Goal: Leave review/rating: Share an evaluation or opinion about a product, service, or content

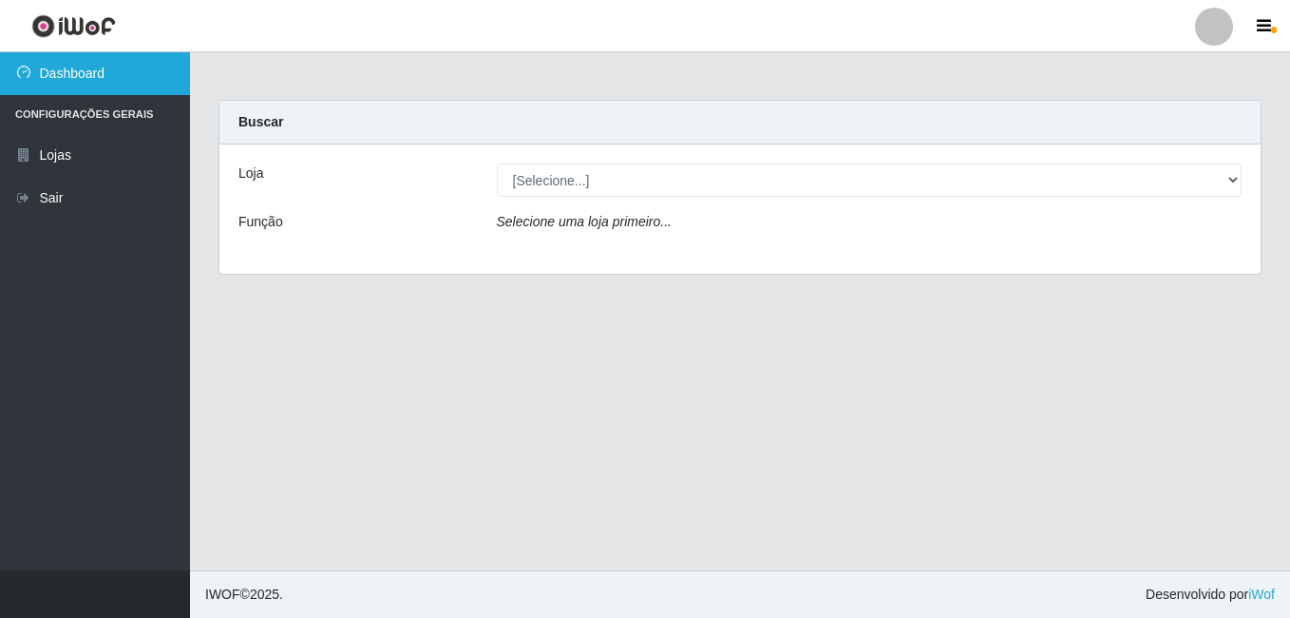
click at [143, 87] on link "Dashboard" at bounding box center [95, 73] width 190 height 43
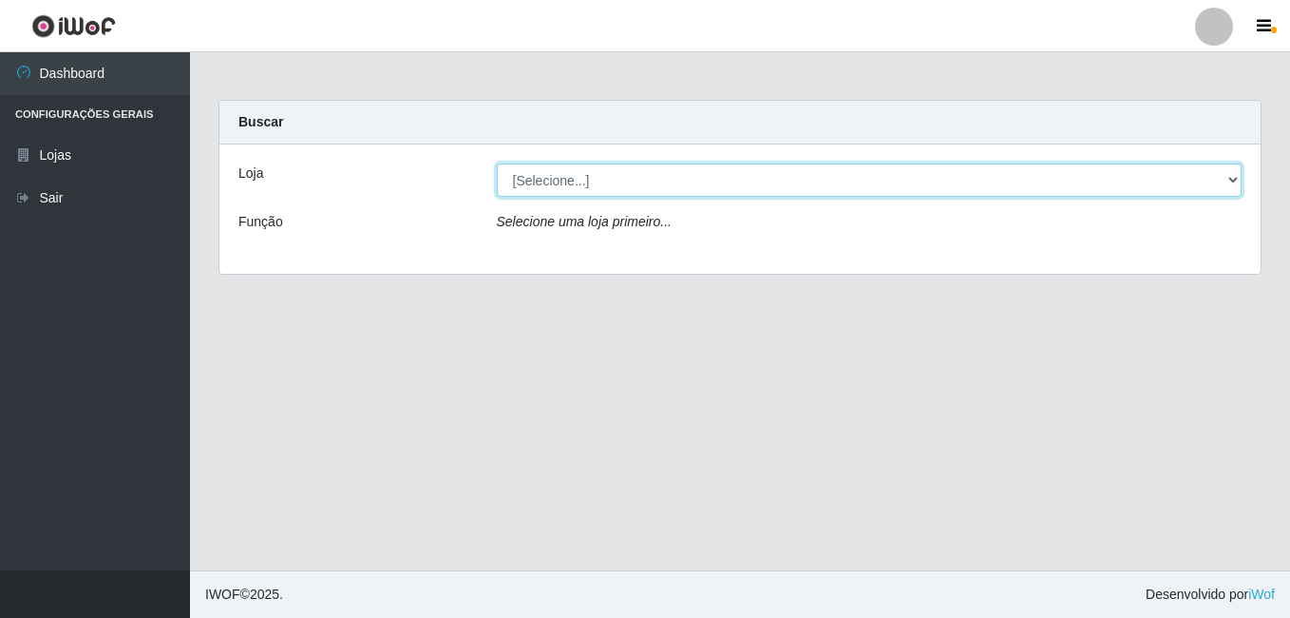
click at [1229, 181] on select "[Selecione...] Bemais Supermercados - Cruz das Armas" at bounding box center [870, 179] width 746 height 33
select select "412"
click at [497, 163] on select "[Selecione...] Bemais Supermercados - Cruz das Armas" at bounding box center [870, 179] width 746 height 33
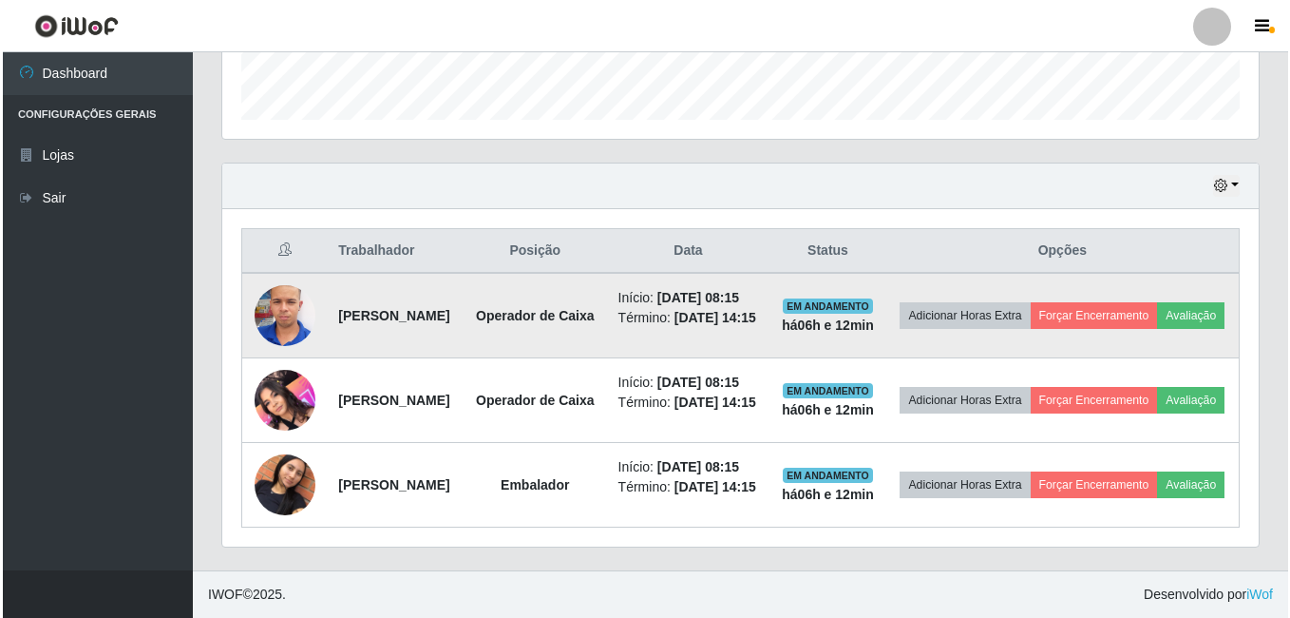
scroll to position [662, 0]
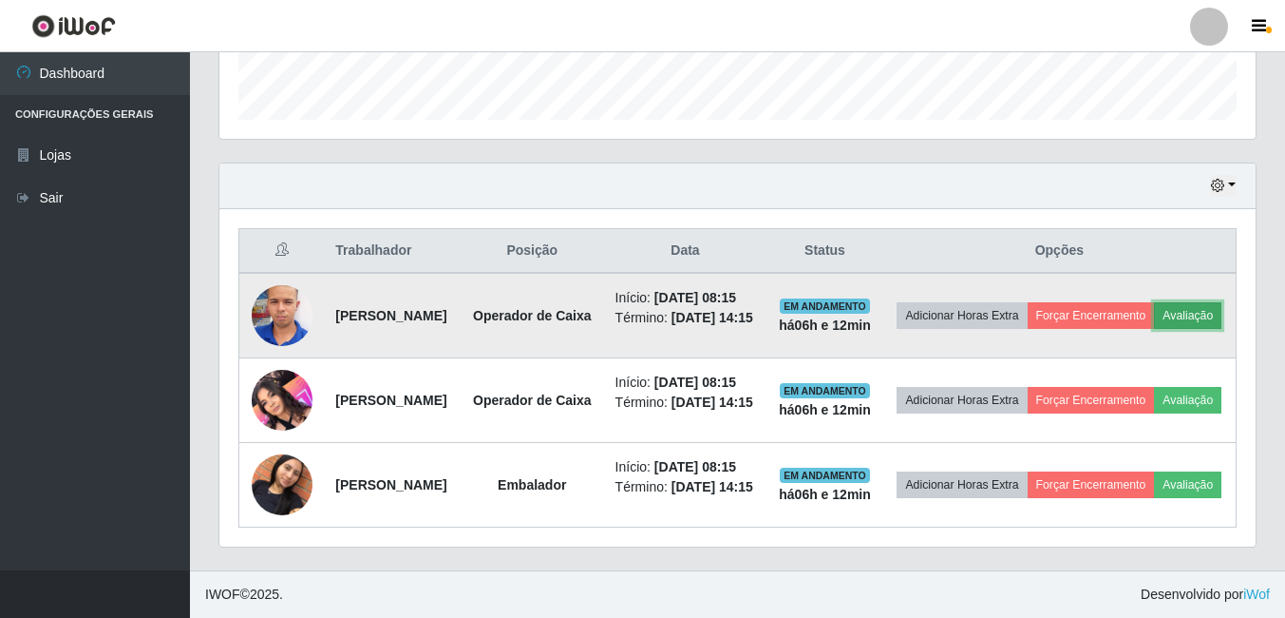
click at [1154, 302] on button "Avaliação" at bounding box center [1187, 315] width 67 height 27
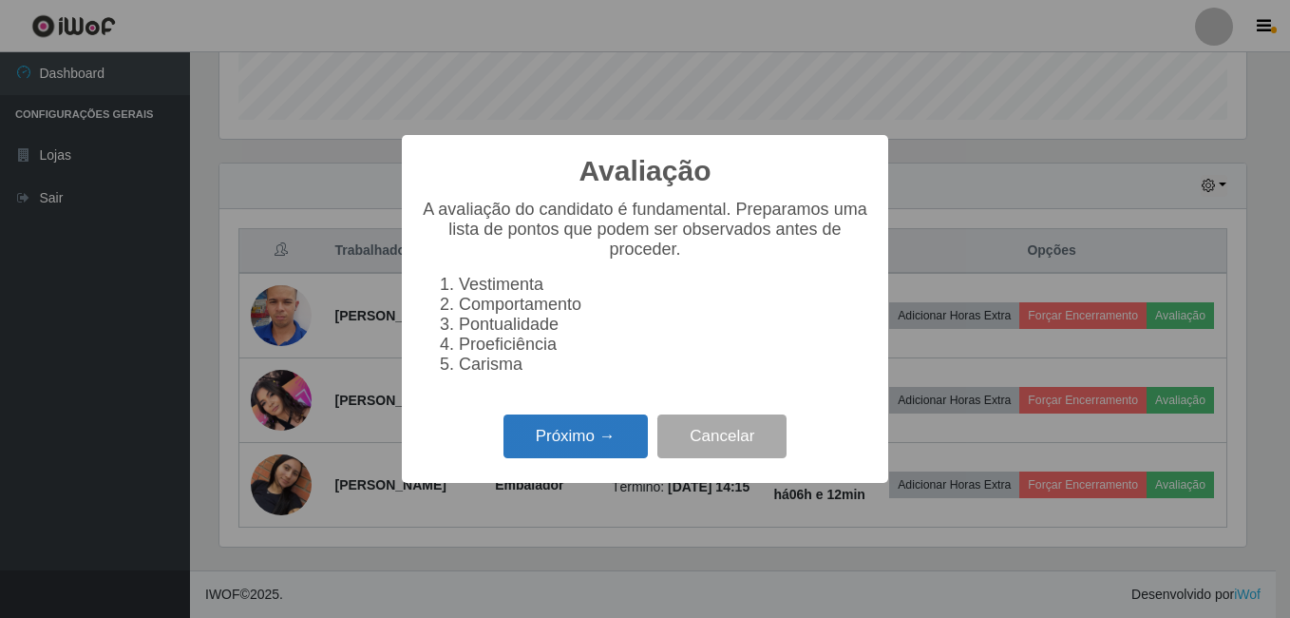
click at [567, 459] on button "Próximo →" at bounding box center [576, 436] width 144 height 45
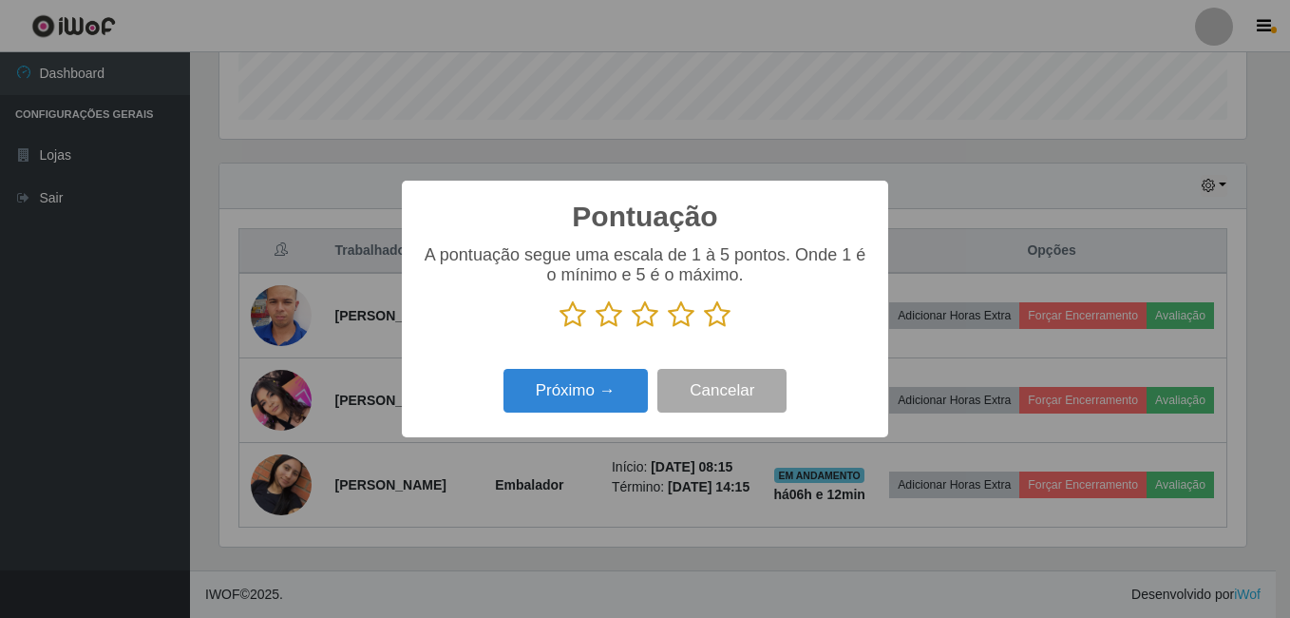
scroll to position [949630, 948997]
click at [719, 315] on icon at bounding box center [717, 314] width 27 height 29
click at [704, 329] on input "radio" at bounding box center [704, 329] width 0 height 0
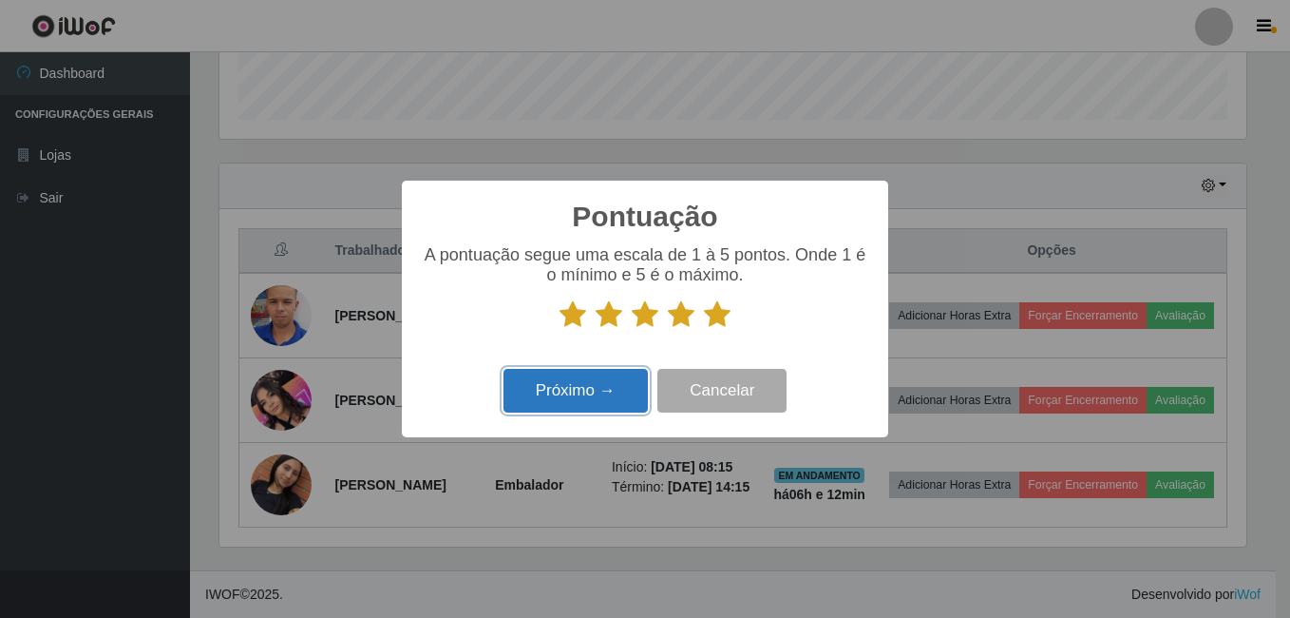
click at [601, 388] on button "Próximo →" at bounding box center [576, 391] width 144 height 45
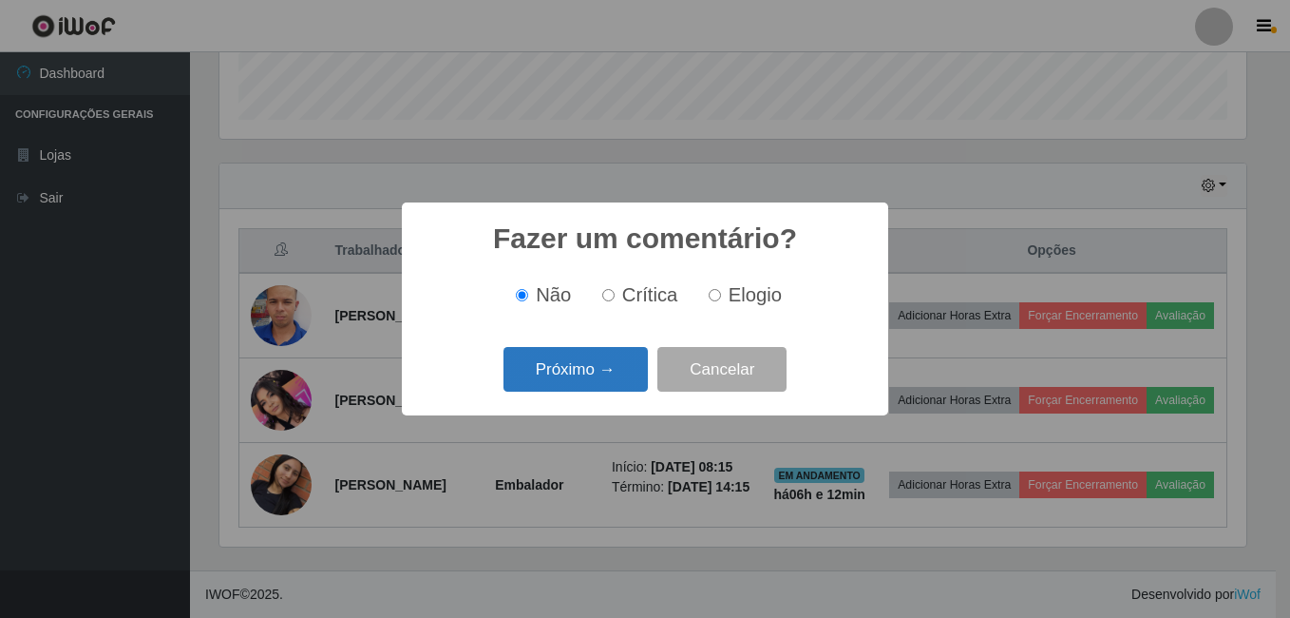
click at [600, 374] on button "Próximo →" at bounding box center [576, 369] width 144 height 45
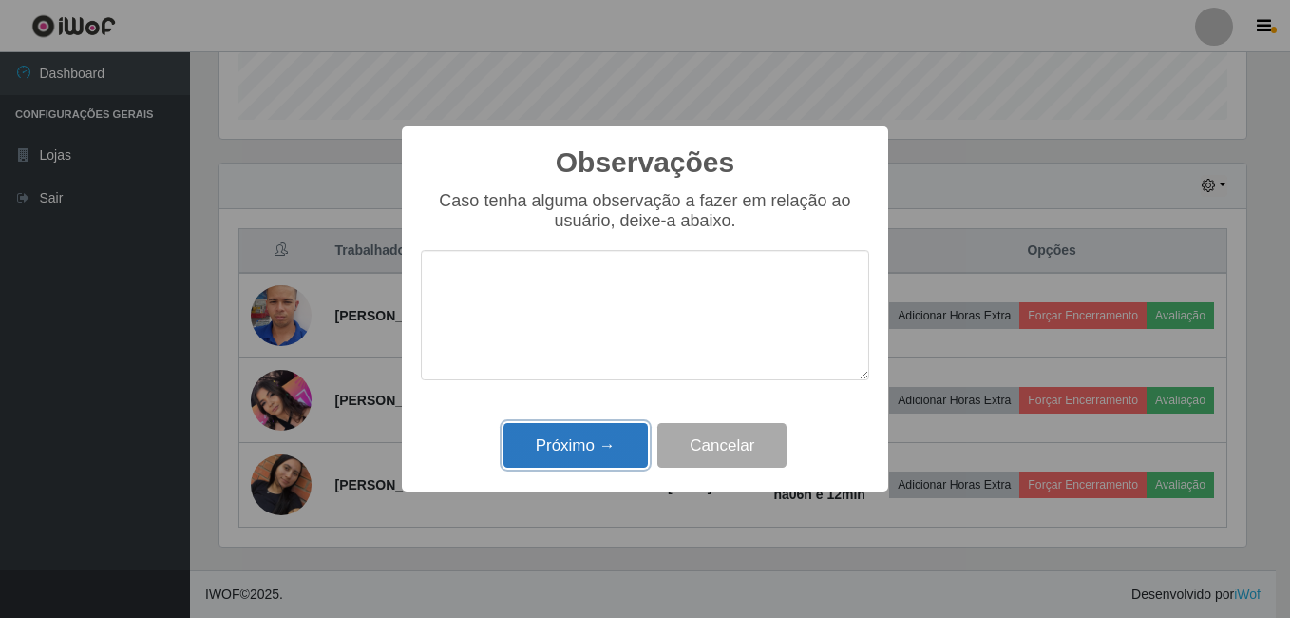
click at [570, 463] on button "Próximo →" at bounding box center [576, 445] width 144 height 45
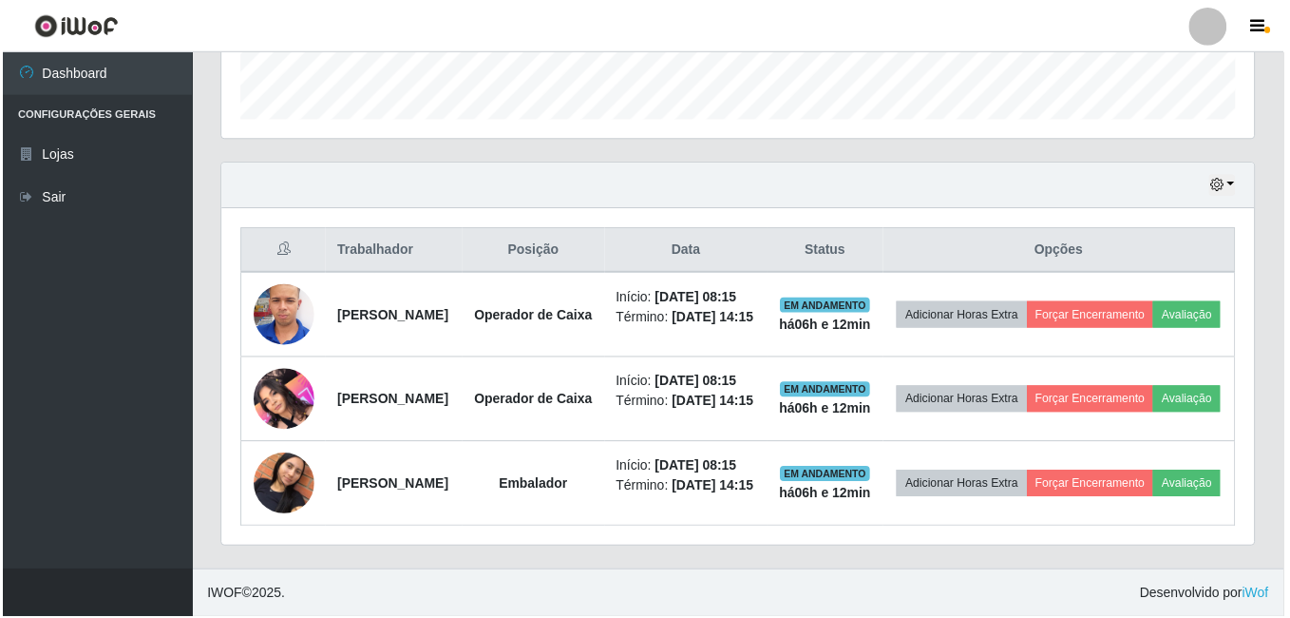
scroll to position [394, 1036]
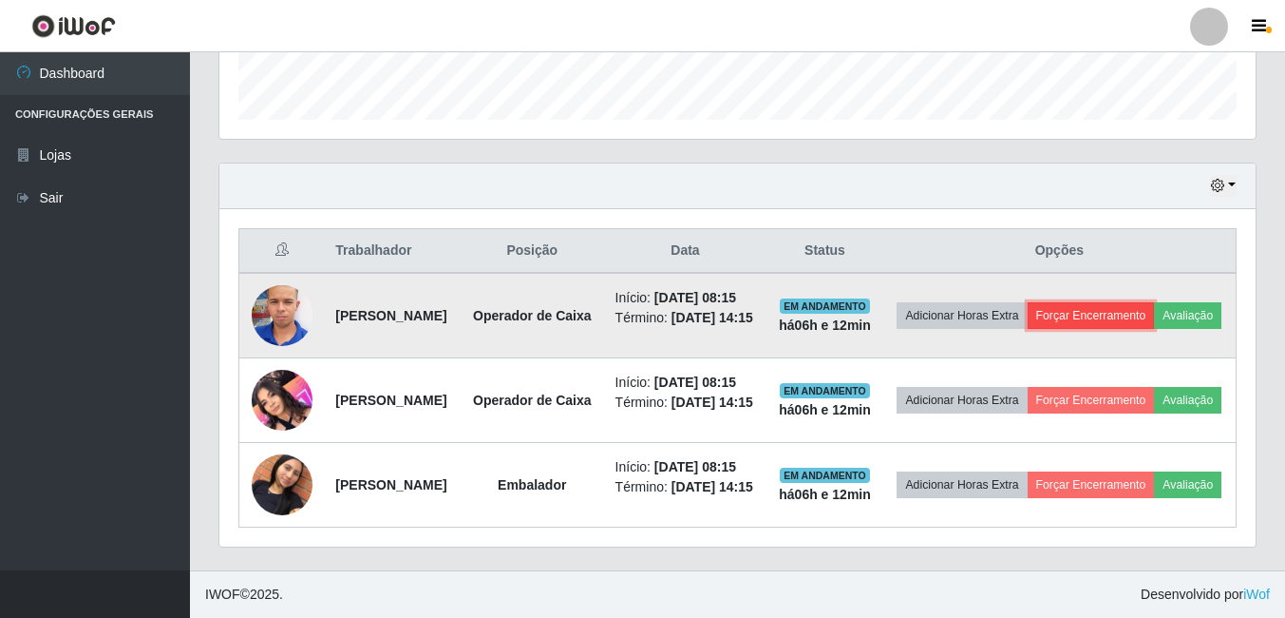
click at [1155, 302] on button "Forçar Encerramento" at bounding box center [1091, 315] width 127 height 27
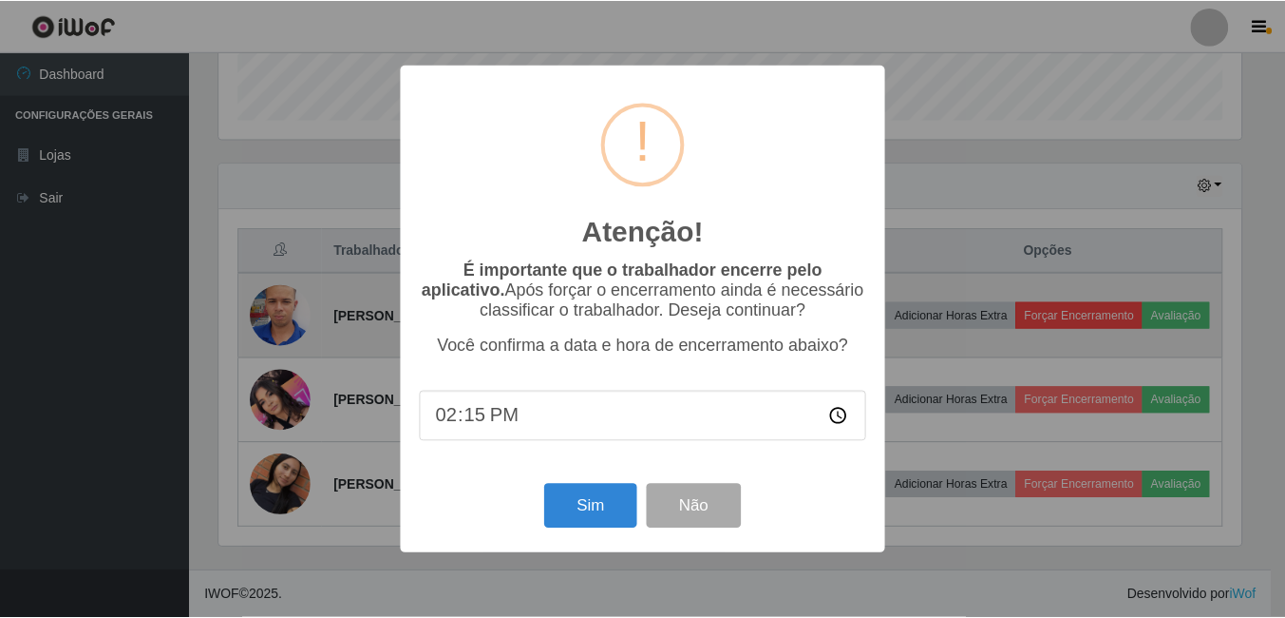
scroll to position [394, 1027]
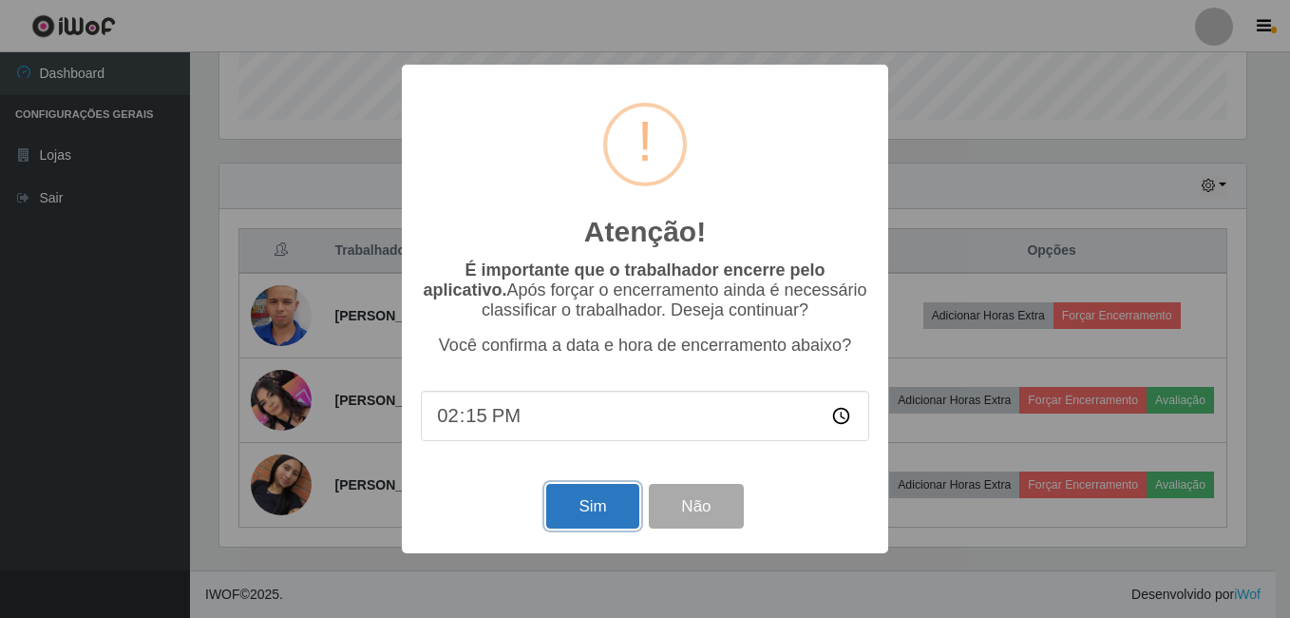
click at [592, 510] on button "Sim" at bounding box center [592, 506] width 92 height 45
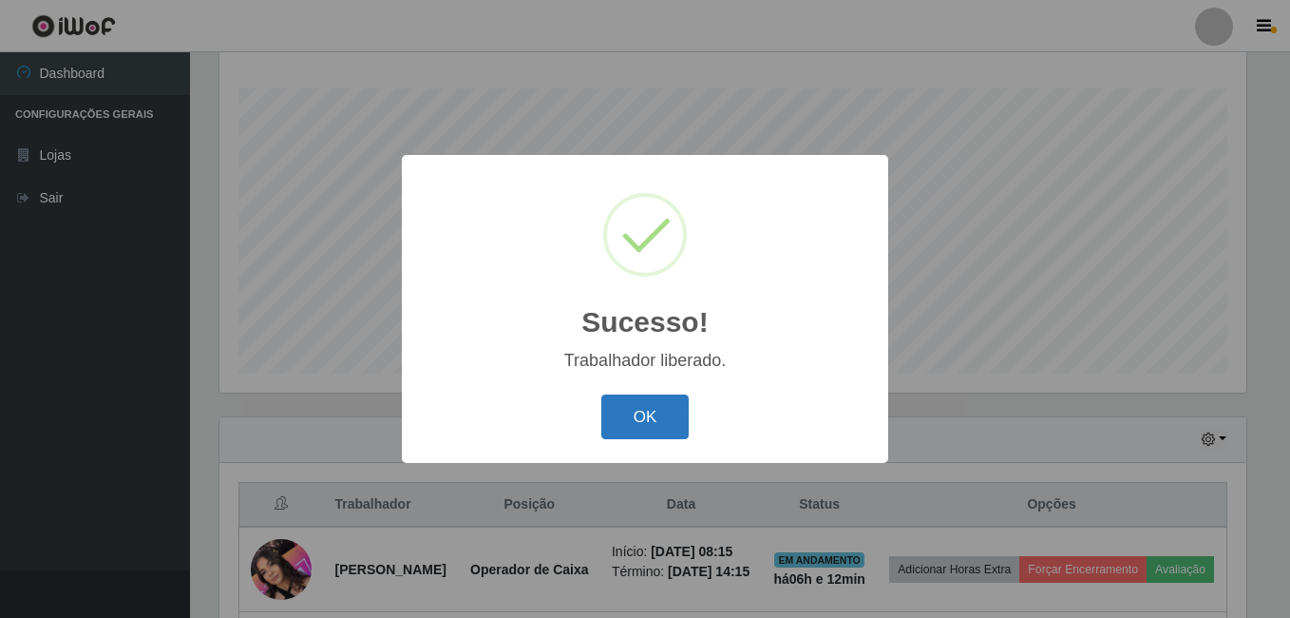
click at [631, 405] on button "OK" at bounding box center [645, 416] width 88 height 45
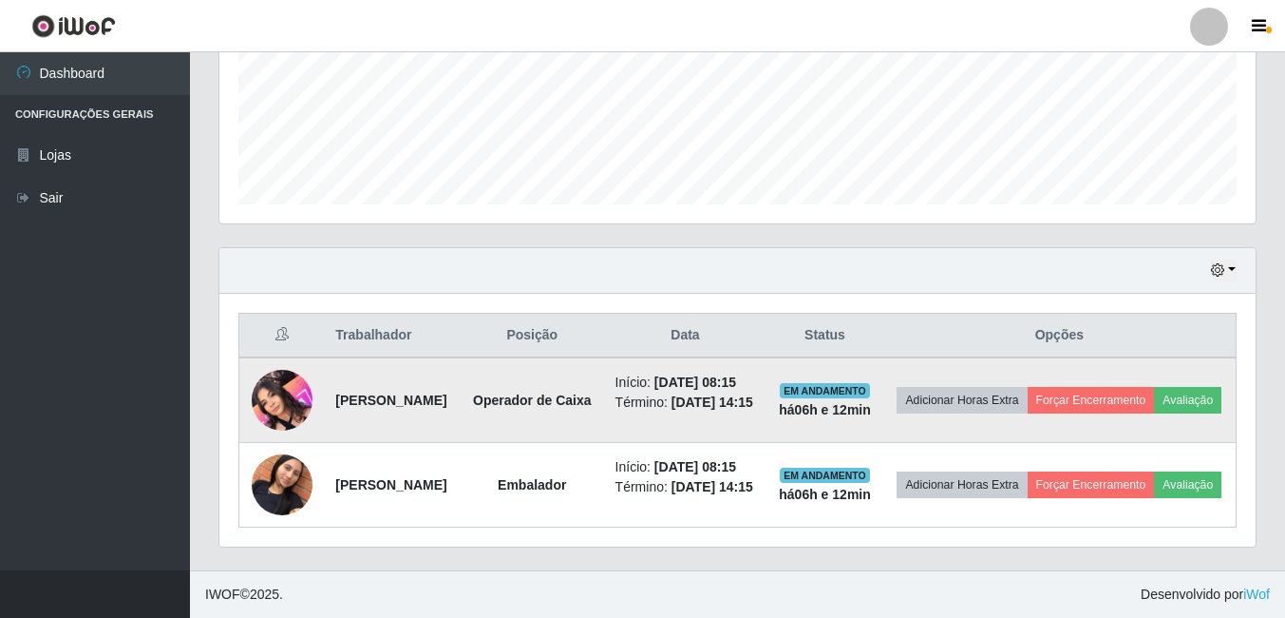
scroll to position [543, 0]
click at [1154, 387] on button "Avaliação" at bounding box center [1187, 400] width 67 height 27
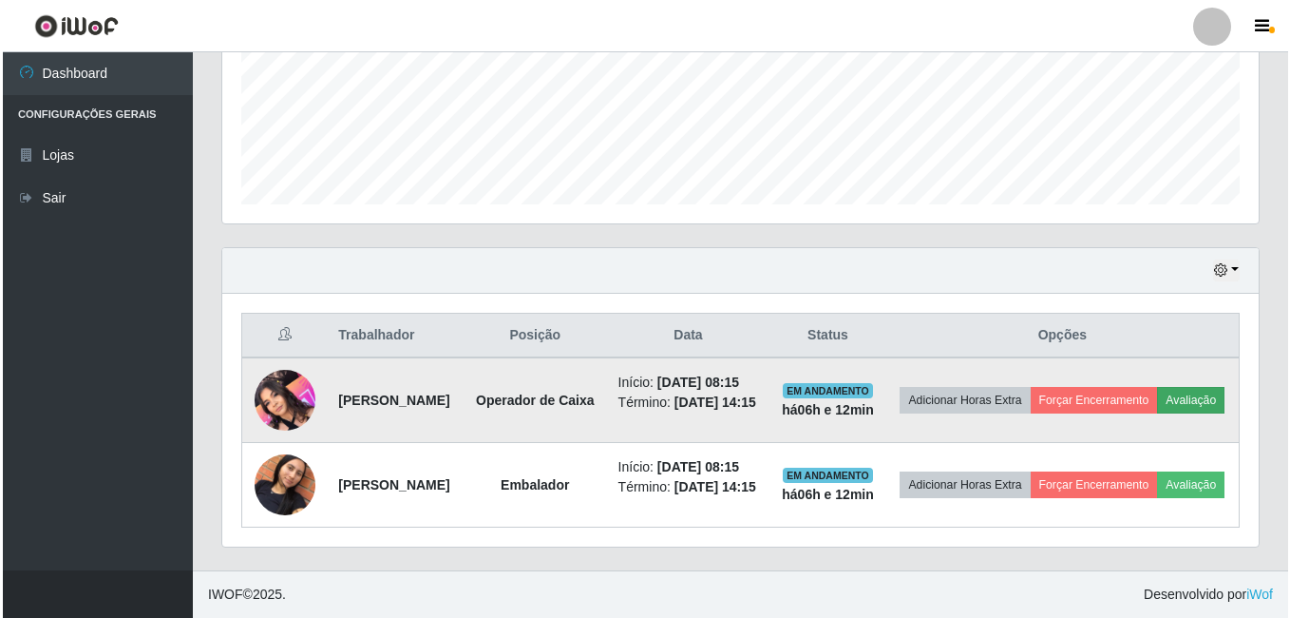
scroll to position [394, 1027]
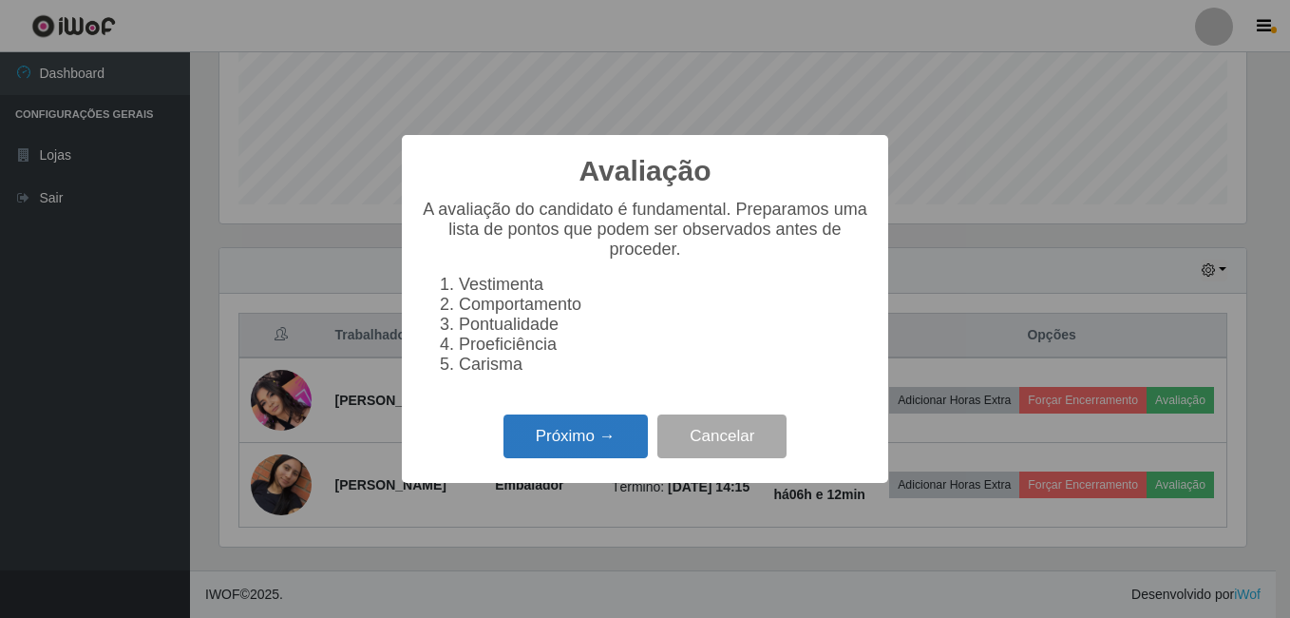
click at [624, 440] on button "Próximo →" at bounding box center [576, 436] width 144 height 45
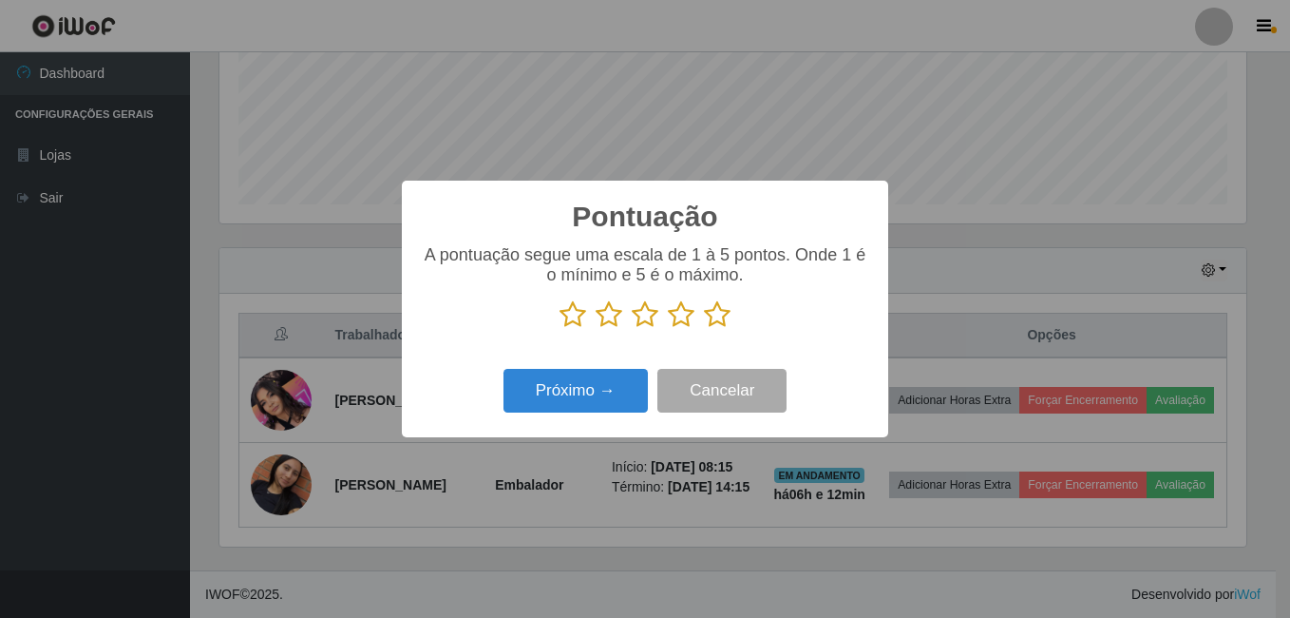
scroll to position [949630, 948997]
click at [612, 316] on icon at bounding box center [609, 314] width 27 height 29
click at [596, 329] on input "radio" at bounding box center [596, 329] width 0 height 0
click at [580, 387] on button "Próximo →" at bounding box center [576, 391] width 144 height 45
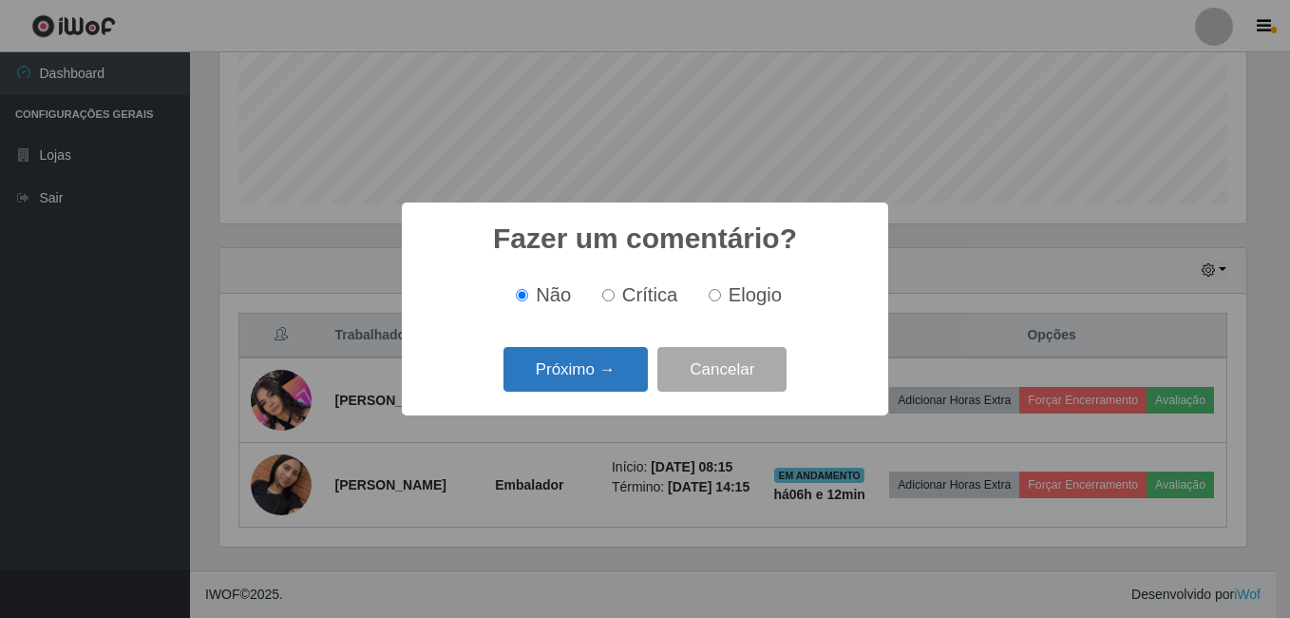
click at [588, 375] on button "Próximo →" at bounding box center [576, 369] width 144 height 45
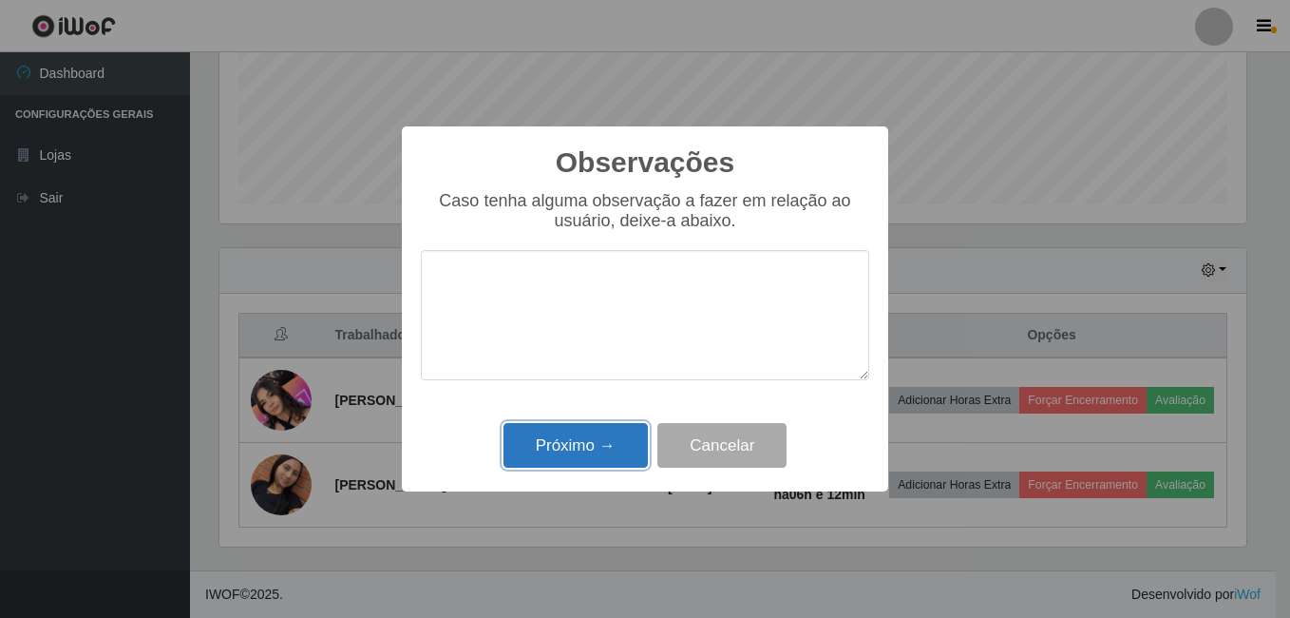
click at [598, 437] on button "Próximo →" at bounding box center [576, 445] width 144 height 45
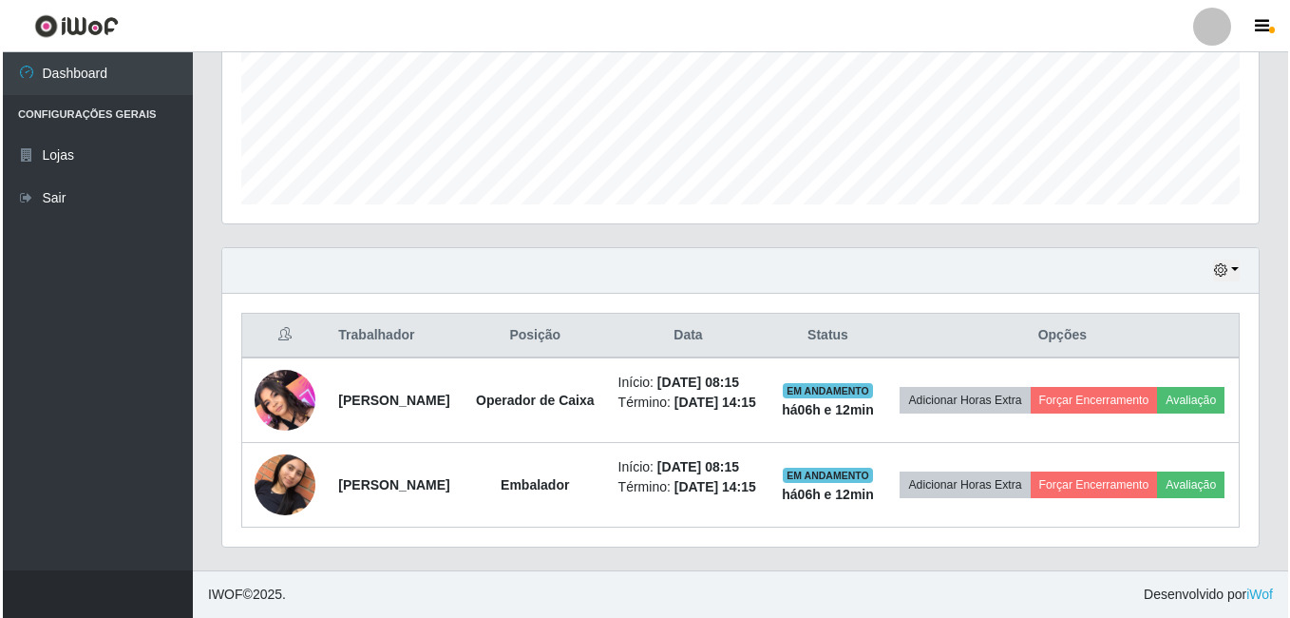
scroll to position [394, 1036]
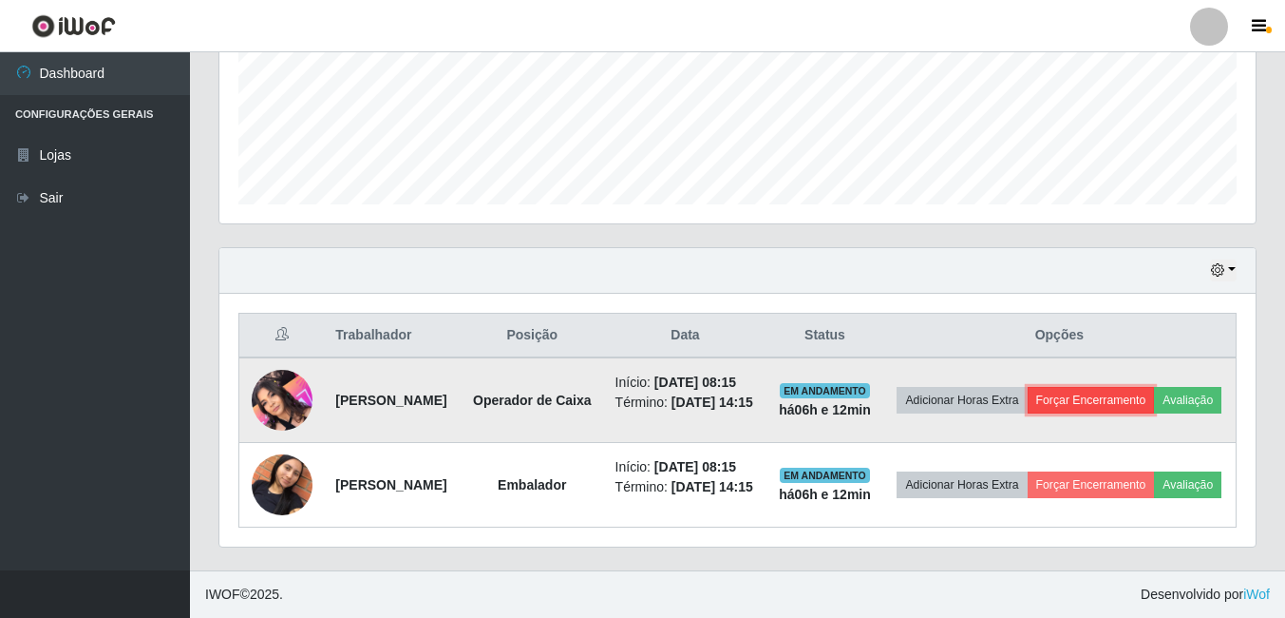
click at [1155, 387] on button "Forçar Encerramento" at bounding box center [1091, 400] width 127 height 27
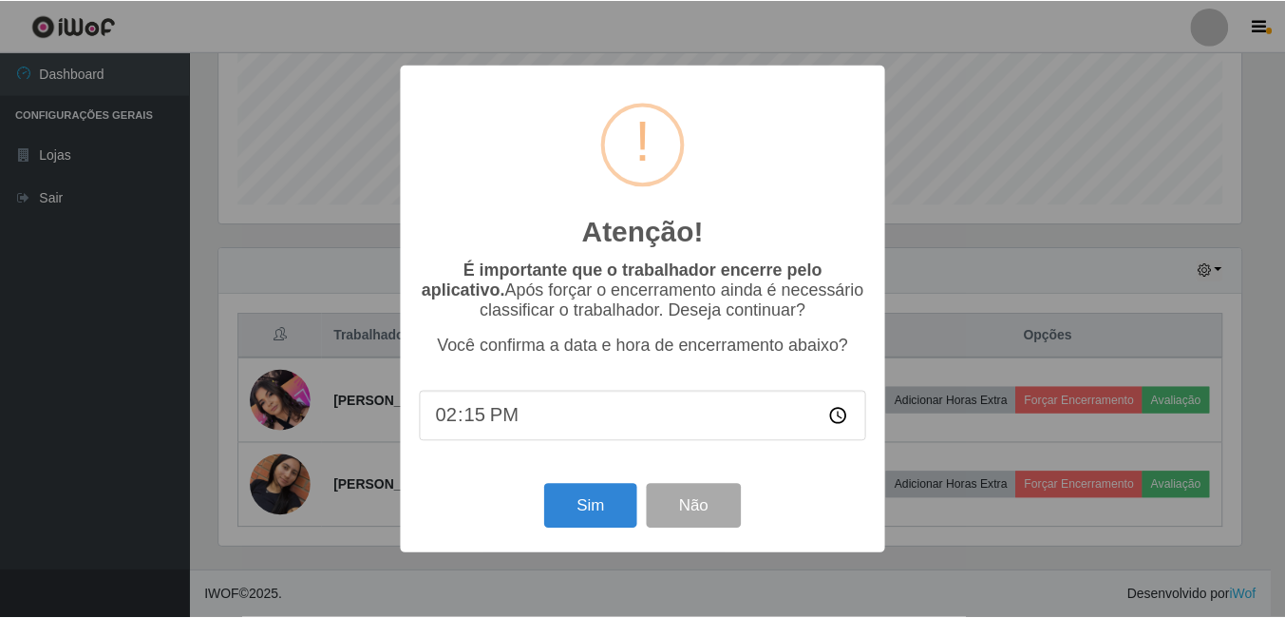
scroll to position [0, 0]
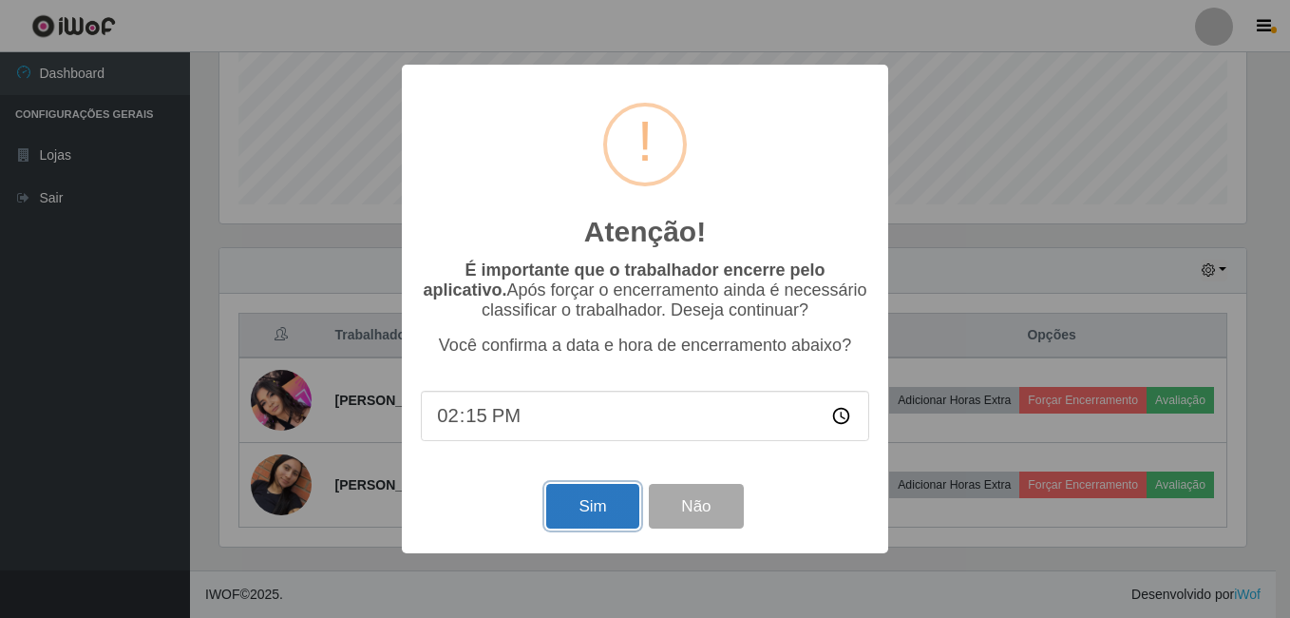
click at [603, 508] on button "Sim" at bounding box center [592, 506] width 92 height 45
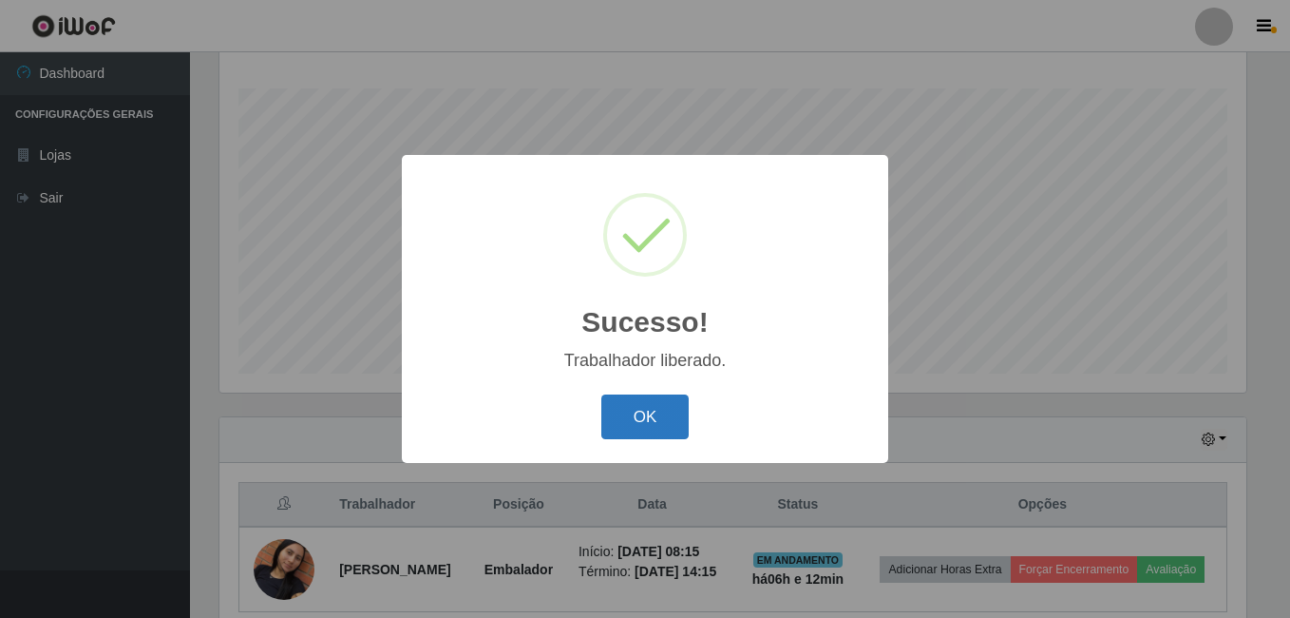
click at [660, 416] on button "OK" at bounding box center [645, 416] width 88 height 45
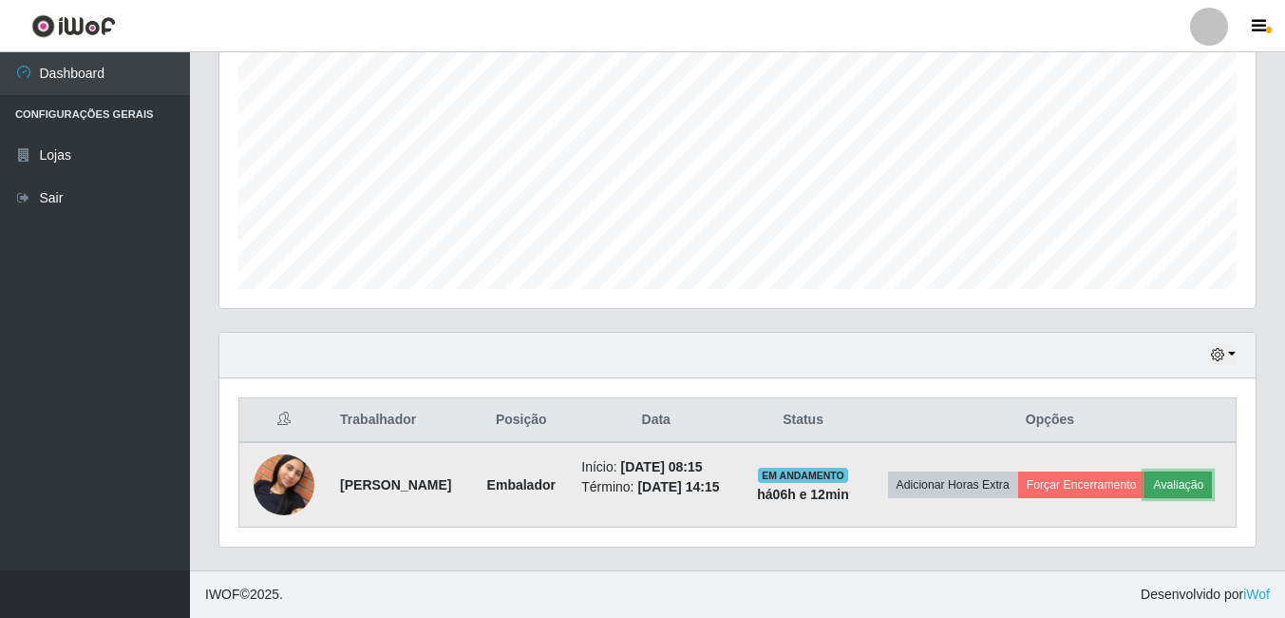
click at [1145, 490] on button "Avaliação" at bounding box center [1178, 484] width 67 height 27
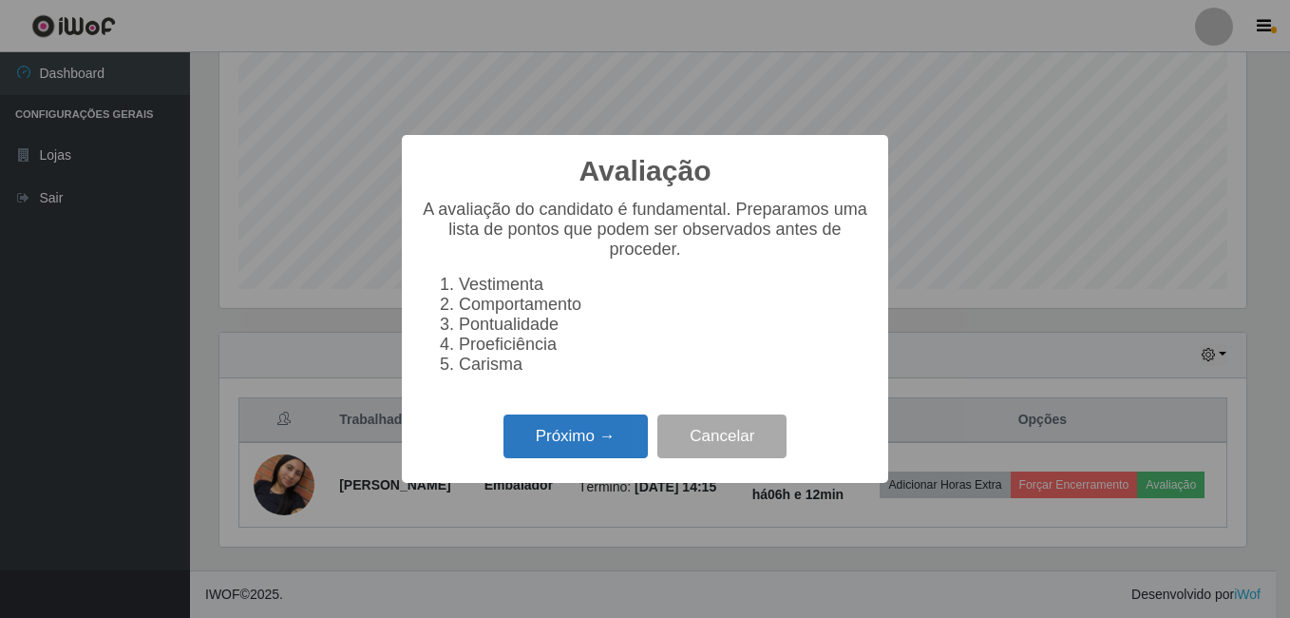
click at [610, 440] on button "Próximo →" at bounding box center [576, 436] width 144 height 45
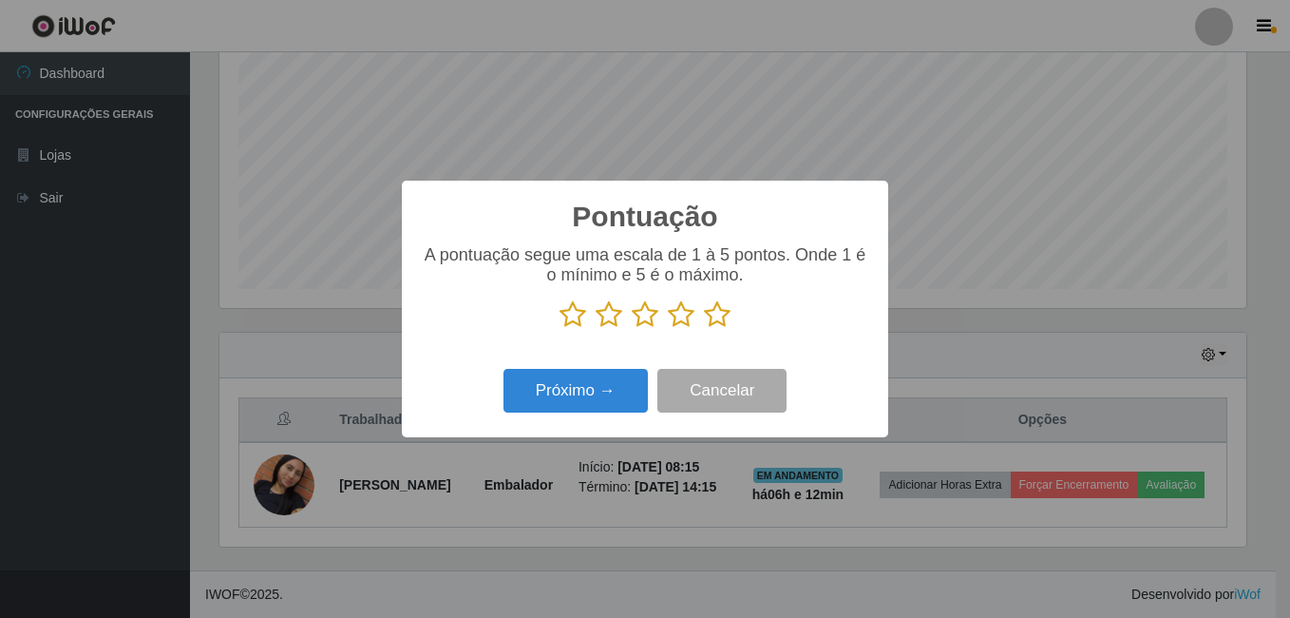
click at [720, 318] on icon at bounding box center [717, 314] width 27 height 29
click at [704, 329] on input "radio" at bounding box center [704, 329] width 0 height 0
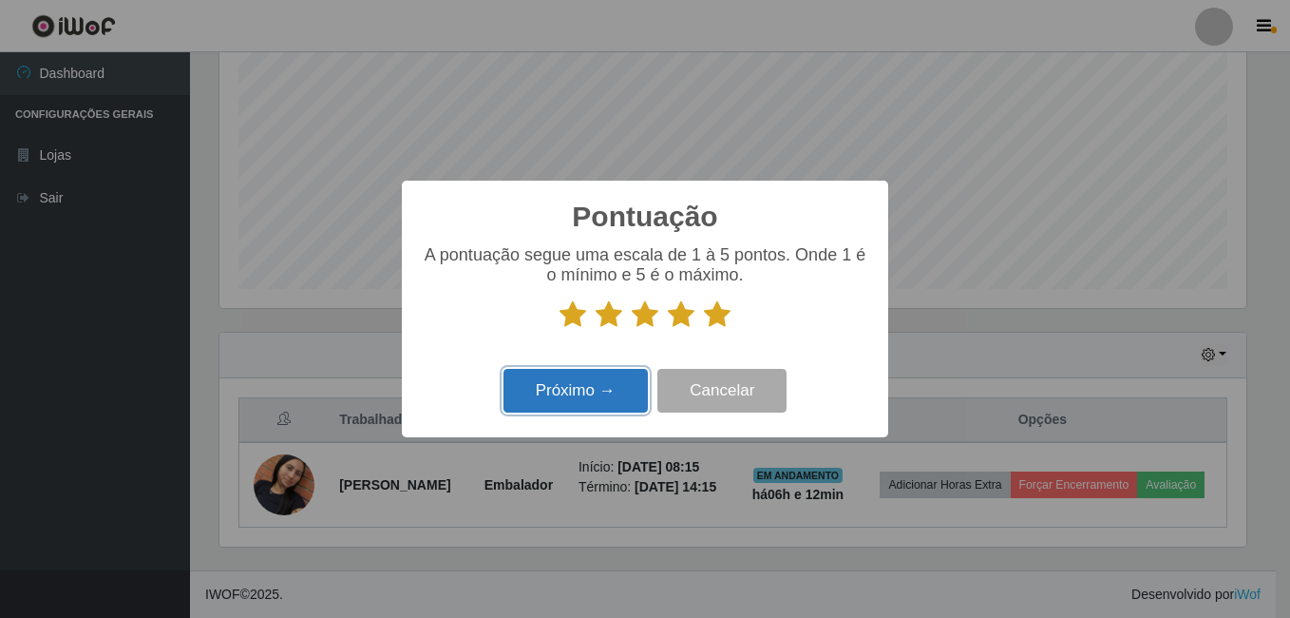
click at [567, 384] on button "Próximo →" at bounding box center [576, 391] width 144 height 45
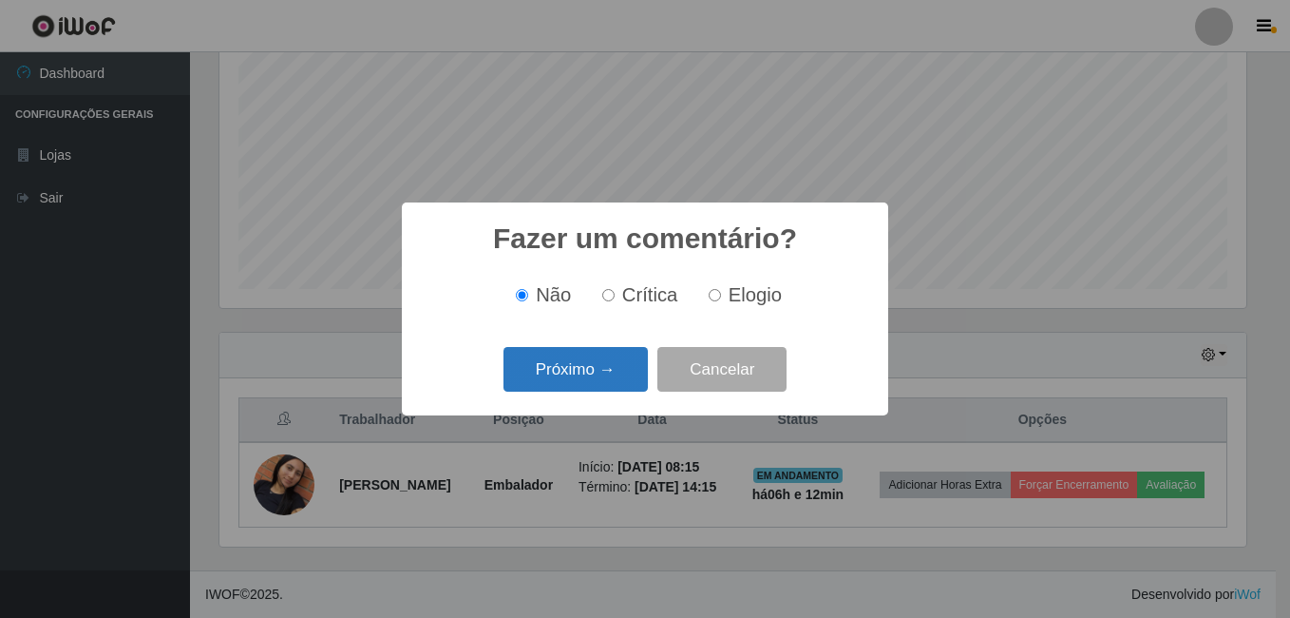
click at [595, 369] on button "Próximo →" at bounding box center [576, 369] width 144 height 45
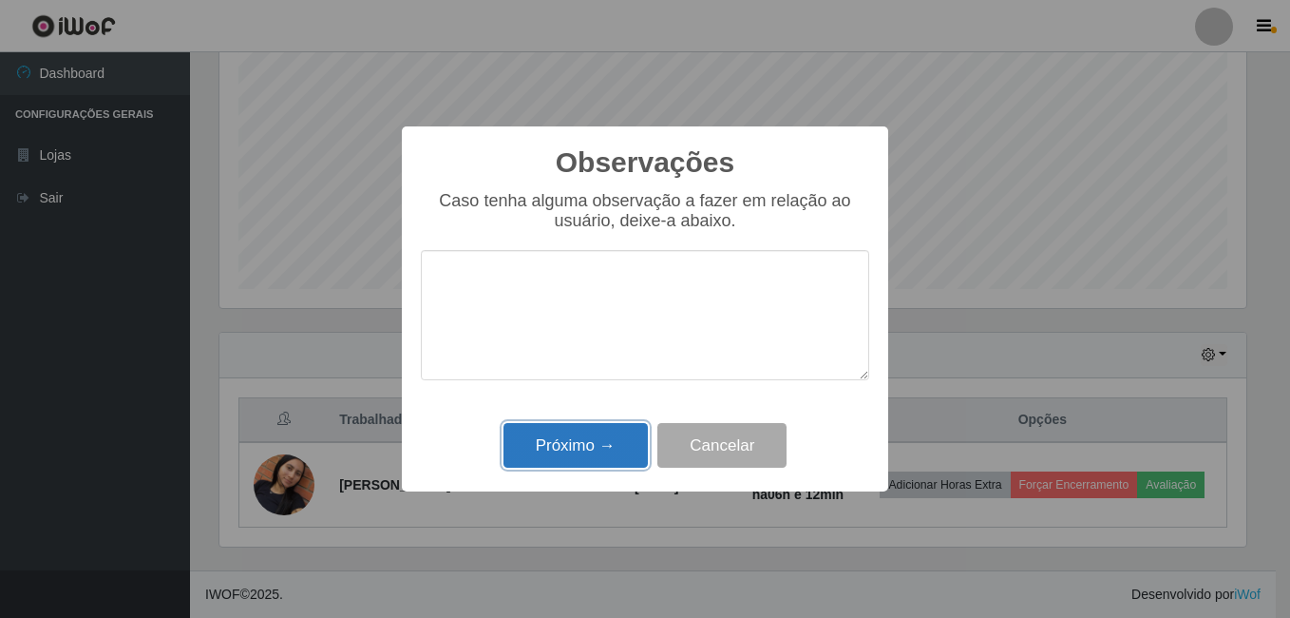
click at [602, 449] on button "Próximo →" at bounding box center [576, 445] width 144 height 45
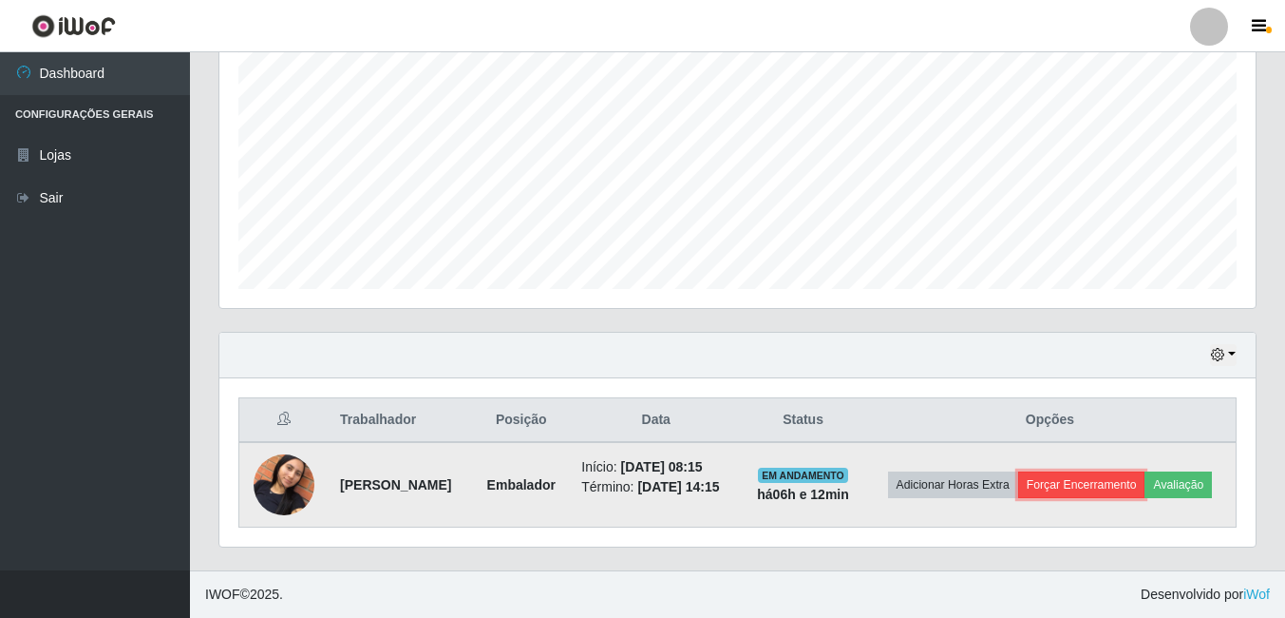
click at [1146, 471] on button "Forçar Encerramento" at bounding box center [1081, 484] width 127 height 27
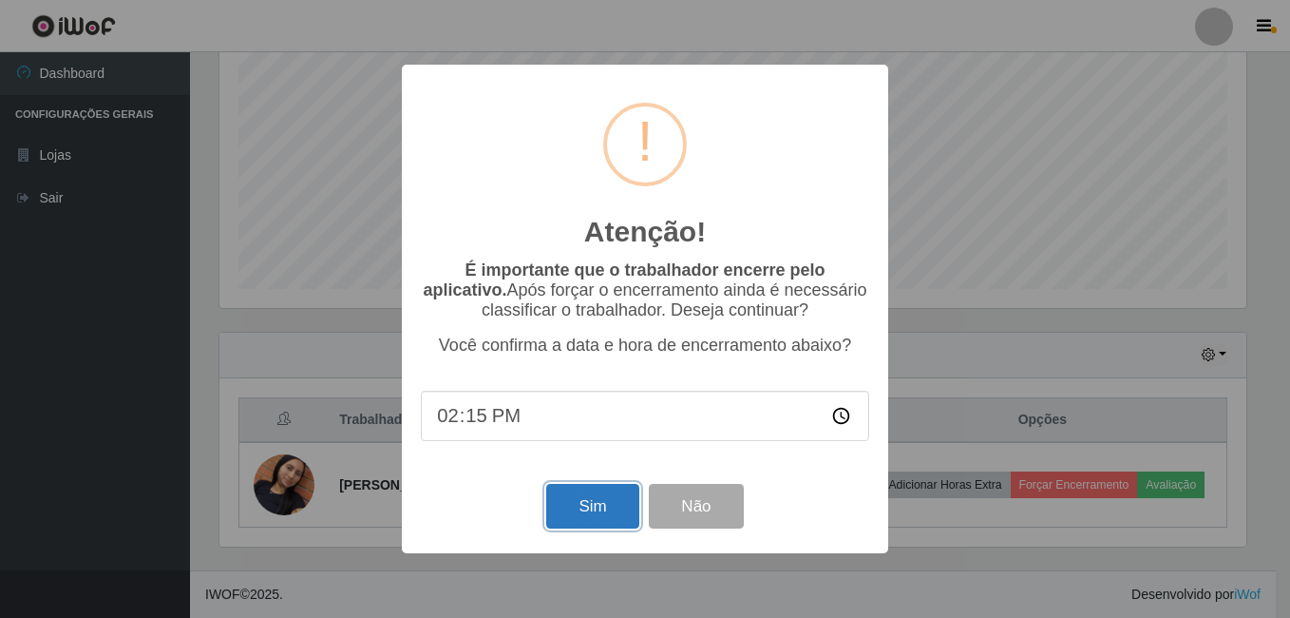
click at [608, 498] on button "Sim" at bounding box center [592, 506] width 92 height 45
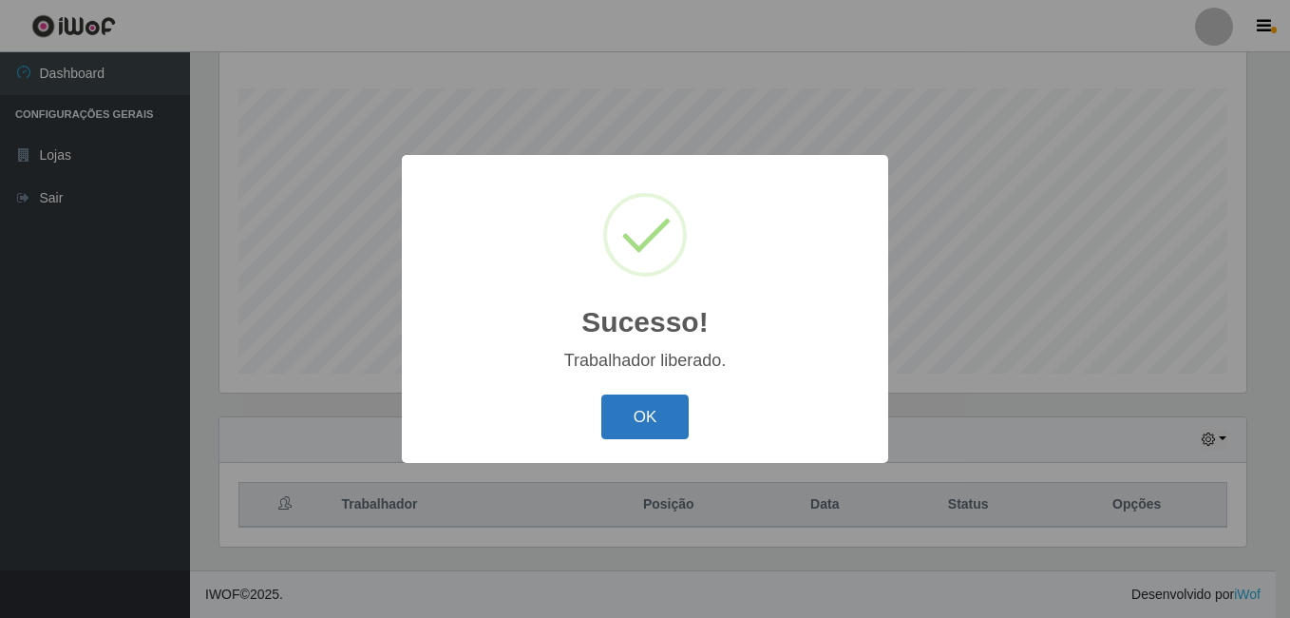
click at [655, 418] on button "OK" at bounding box center [645, 416] width 88 height 45
